Goal: Information Seeking & Learning: Check status

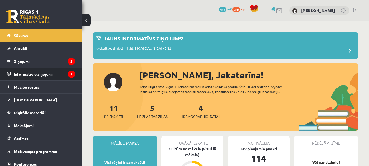
click at [47, 73] on legend "Informatīvie ziņojumi 1" at bounding box center [44, 74] width 61 height 13
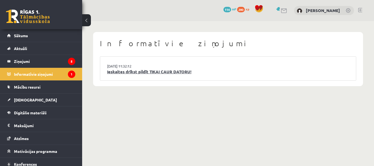
click at [128, 72] on link "Ieskaites drīkst pildīt TIKAI CAUR DATORU!" at bounding box center [228, 72] width 242 height 6
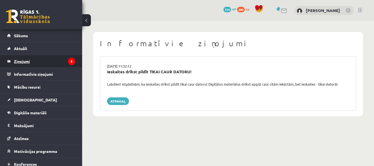
click at [52, 60] on legend "Ziņojumi 5" at bounding box center [44, 61] width 61 height 13
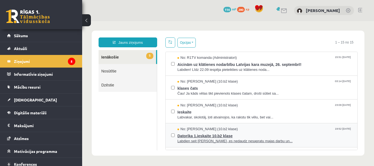
click at [222, 135] on span "Datorika 1.ieskaite 10.b2 klase" at bounding box center [264, 135] width 174 height 7
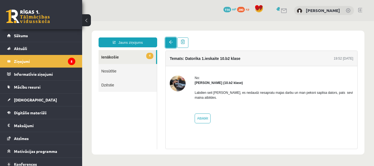
click at [170, 39] on link at bounding box center [170, 42] width 11 height 10
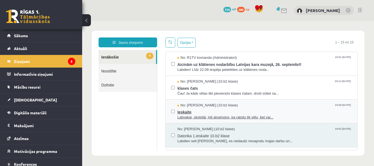
click at [190, 112] on span "Ieskaite" at bounding box center [264, 111] width 174 height 7
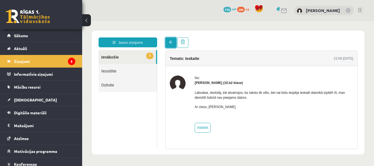
click at [169, 45] on link at bounding box center [170, 42] width 11 height 10
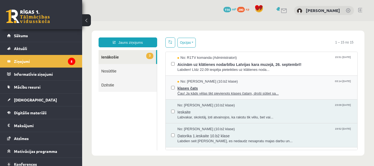
click at [186, 88] on span "klases čats" at bounding box center [264, 87] width 174 height 7
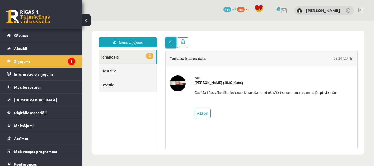
click at [167, 40] on link at bounding box center [170, 42] width 11 height 10
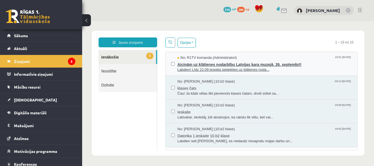
click at [193, 65] on span "Aicinām uz klātienes nodarbību Latvijas kara muzejā, 26. septembrī!" at bounding box center [264, 63] width 174 height 7
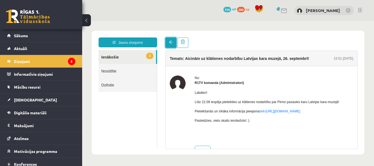
click at [170, 39] on link at bounding box center [170, 42] width 11 height 10
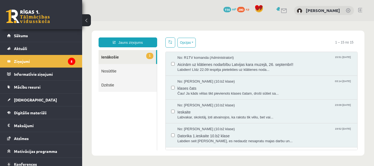
click at [151, 54] on span "1" at bounding box center [149, 56] width 7 height 6
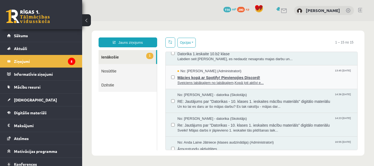
click at [205, 76] on span "Mācies kopā ar Spotify! Pievienojies Discord!" at bounding box center [264, 77] width 174 height 7
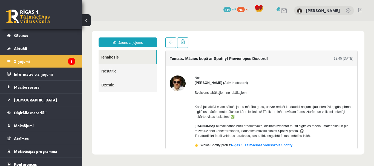
scroll to position [0, 0]
click at [172, 42] on span at bounding box center [171, 42] width 4 height 4
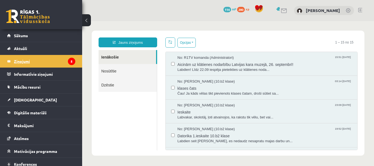
click at [68, 61] on icon "5" at bounding box center [71, 61] width 7 height 7
click at [27, 98] on span "[DEMOGRAPHIC_DATA]" at bounding box center [35, 99] width 43 height 5
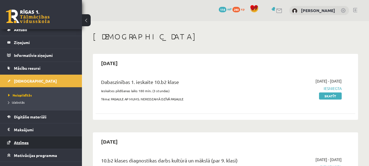
scroll to position [27, 0]
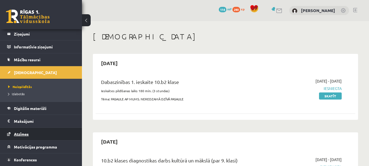
click at [24, 132] on span "Atzīmes" at bounding box center [21, 134] width 15 height 5
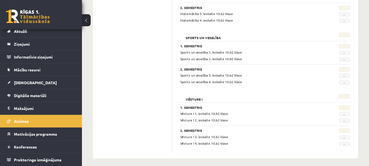
scroll to position [552, 0]
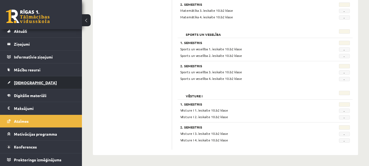
click at [27, 81] on span "[DEMOGRAPHIC_DATA]" at bounding box center [35, 82] width 43 height 5
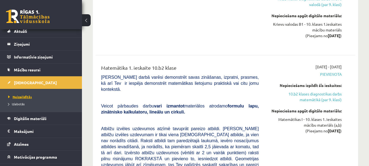
click at [27, 95] on span "Neizpildītās" at bounding box center [20, 97] width 24 height 4
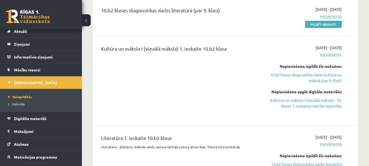
scroll to position [197, 0]
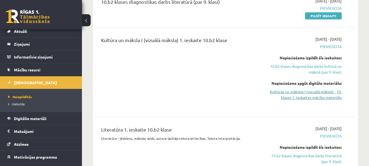
click at [297, 94] on link "Kultūras un mākslas I (vizuālā māksla) - 10. klases 1. ieskaites mācību materiā…" at bounding box center [304, 94] width 75 height 11
